Goal: Task Accomplishment & Management: Complete application form

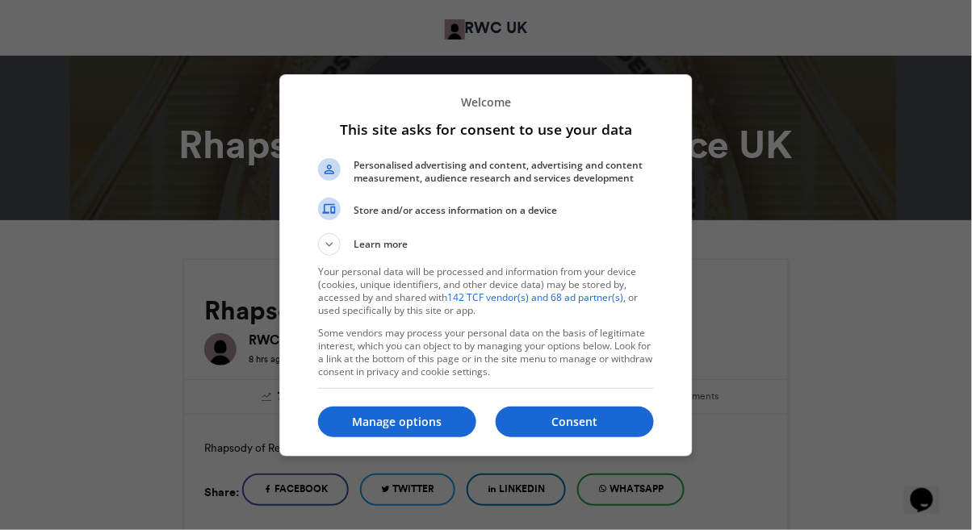
click at [571, 425] on p "Consent" at bounding box center [575, 422] width 158 height 16
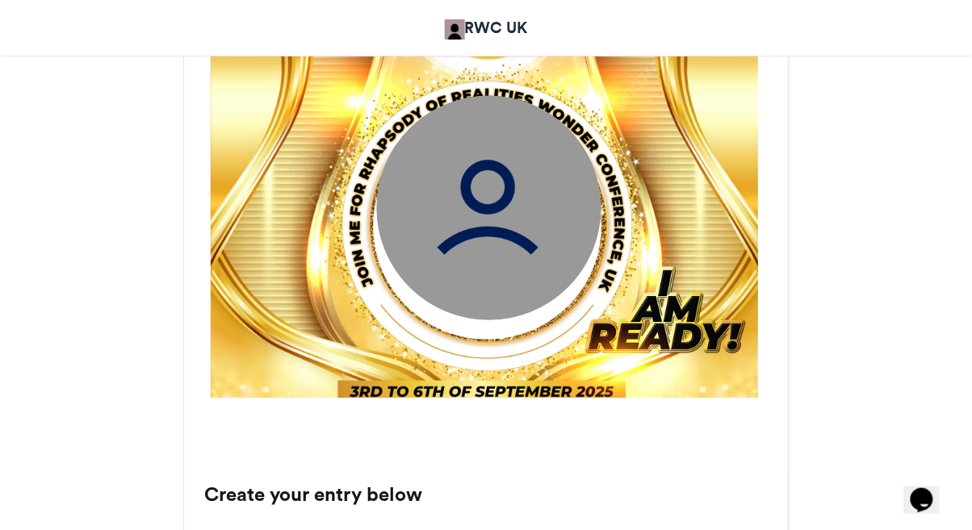
scroll to position [674, 0]
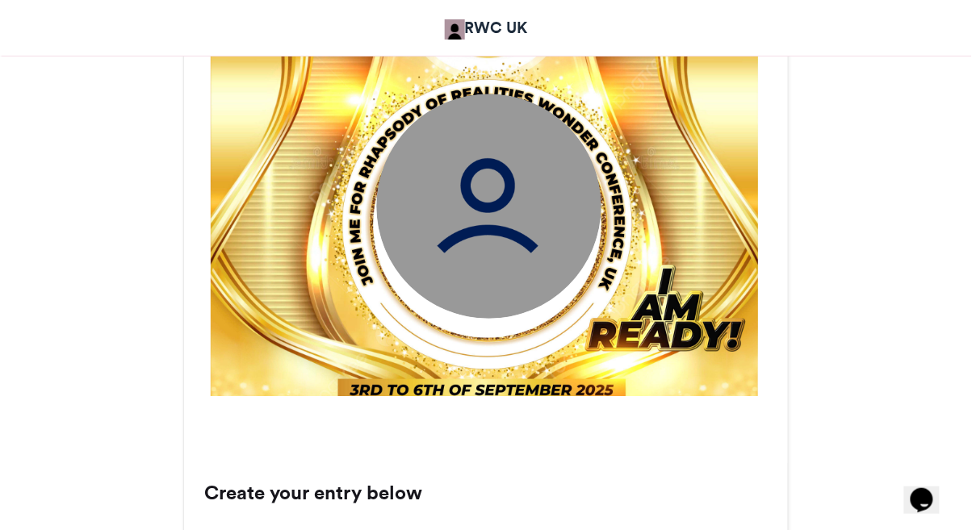
click at [628, 381] on img at bounding box center [485, 158] width 548 height 548
click at [506, 325] on img at bounding box center [485, 158] width 548 height 548
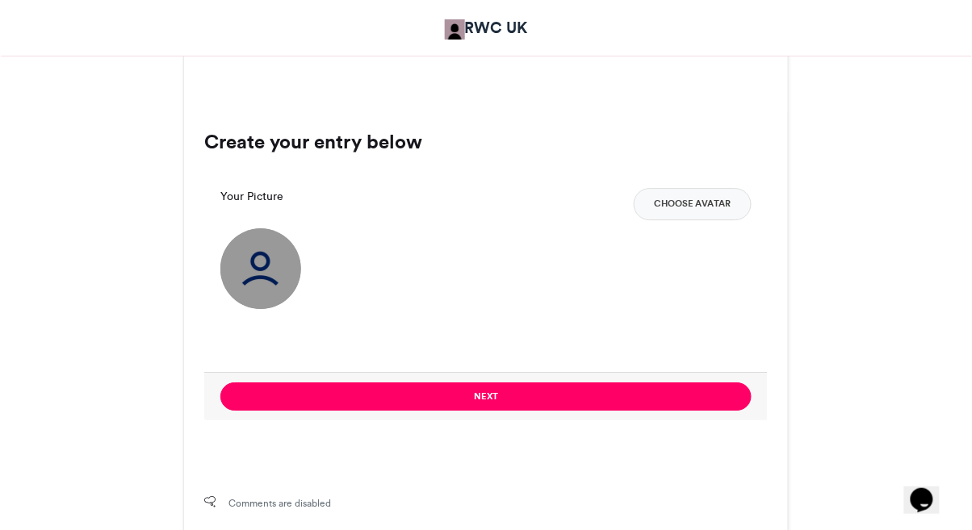
scroll to position [1029, 0]
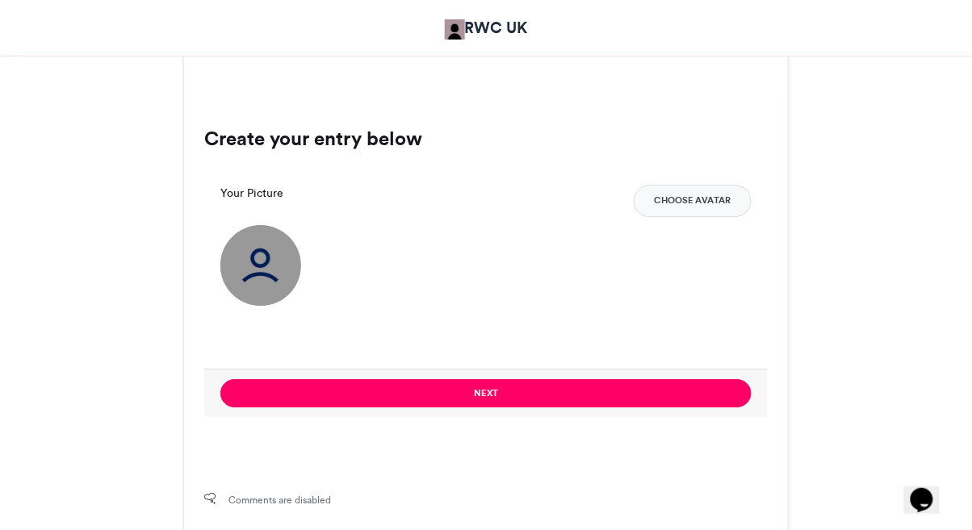
click at [266, 259] on img at bounding box center [260, 265] width 81 height 81
click at [238, 188] on label "Your Picture" at bounding box center [251, 193] width 63 height 17
click at [682, 319] on div at bounding box center [485, 336] width 531 height 34
click at [708, 199] on button "Choose Avatar" at bounding box center [693, 201] width 118 height 32
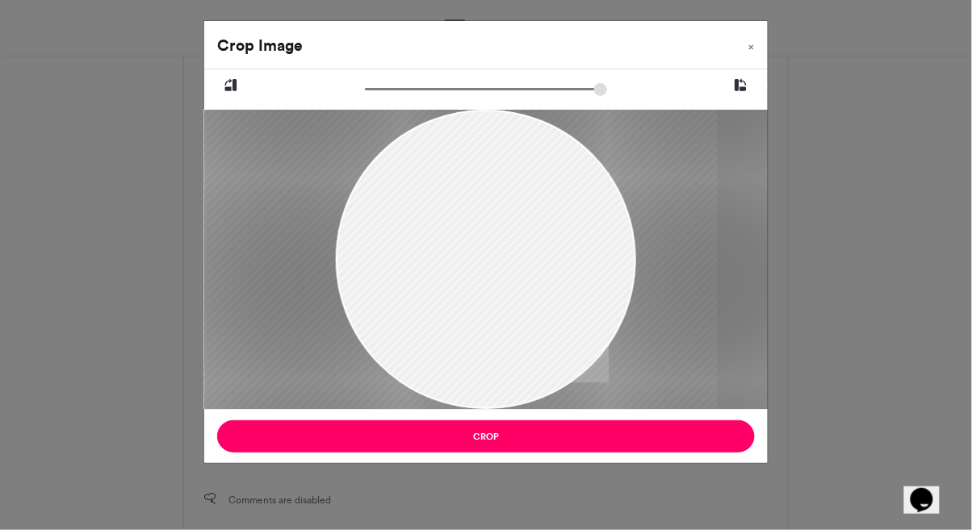
type input "******"
click at [509, 442] on button "Crop" at bounding box center [486, 437] width 538 height 32
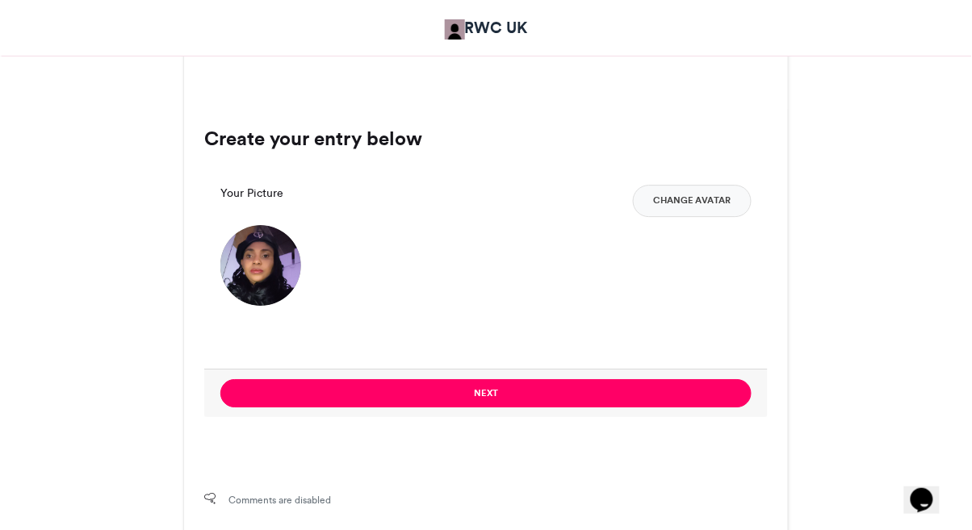
click at [509, 398] on button "Next" at bounding box center [485, 393] width 531 height 28
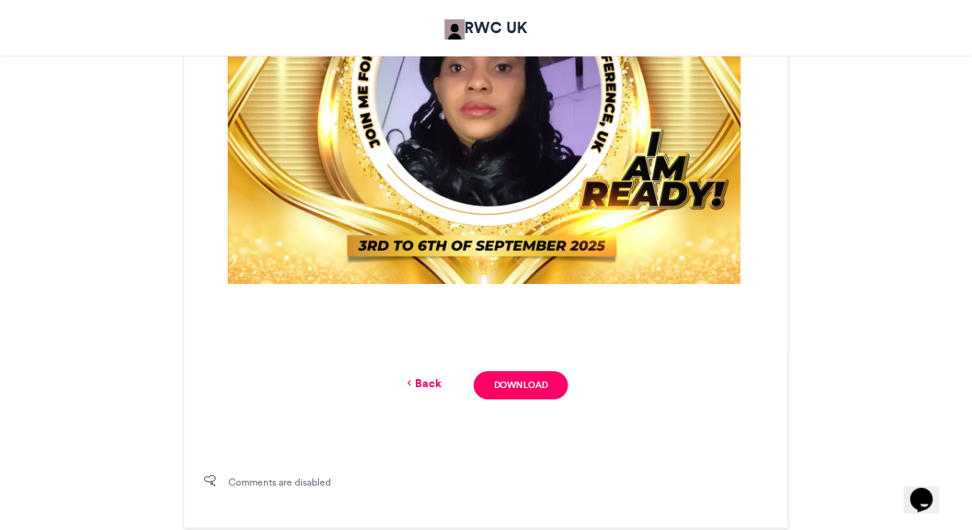
scroll to position [824, 0]
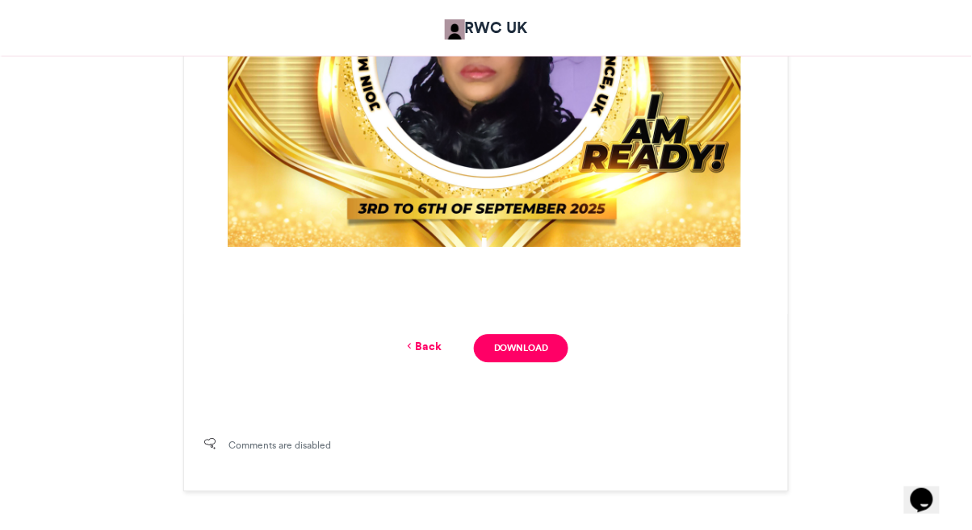
click at [635, 378] on div "Back Download" at bounding box center [486, 348] width 604 height 69
click at [524, 351] on link "Download" at bounding box center [521, 348] width 94 height 28
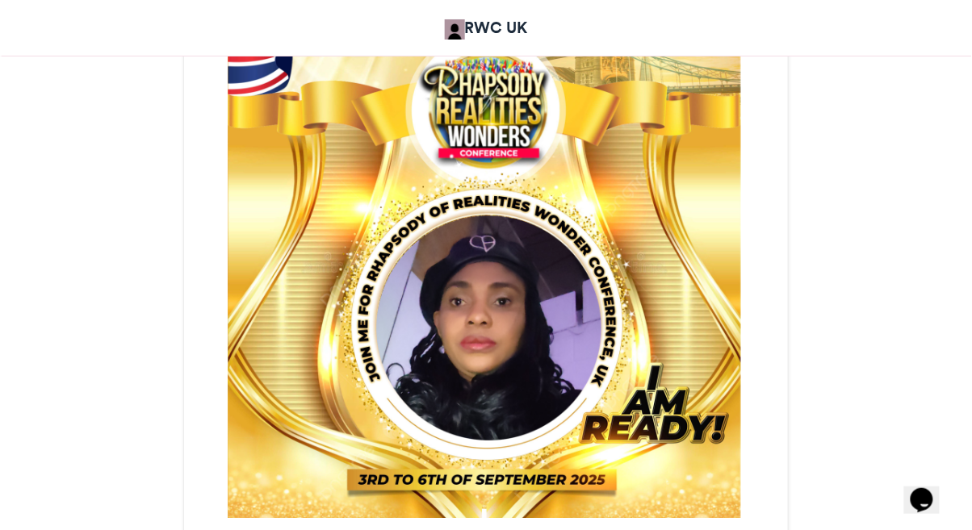
scroll to position [562, 0]
